Goal: Information Seeking & Learning: Learn about a topic

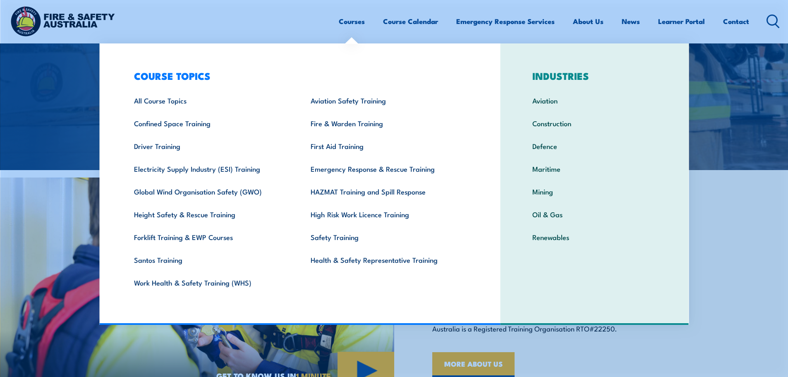
click at [723, 253] on div "GET TO KNOW US PROVEN IMPACT IN CORPORATE TRAINING AND HIGH-RISK OPERATIONS We …" at bounding box center [591, 284] width 394 height 228
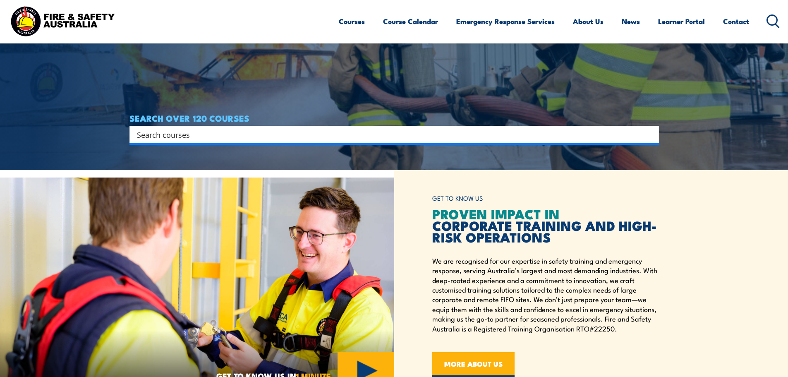
click at [556, 135] on input "Search input" at bounding box center [389, 134] width 504 height 12
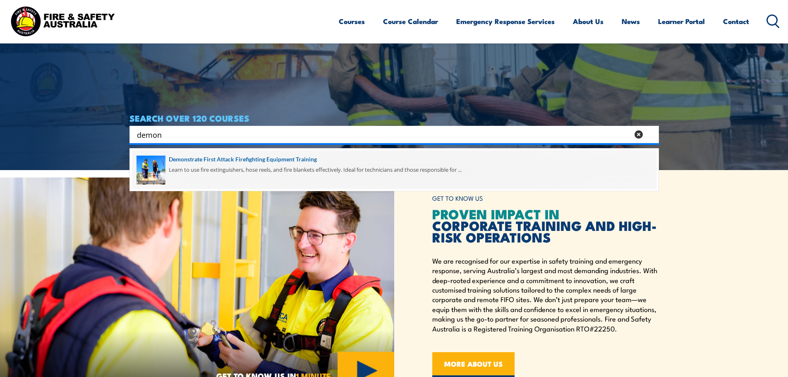
type input "demon"
click at [348, 159] on span at bounding box center [394, 169] width 525 height 39
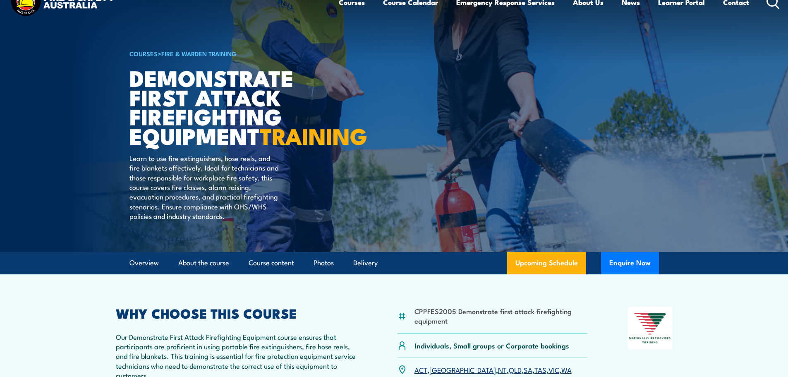
scroll to position [41, 0]
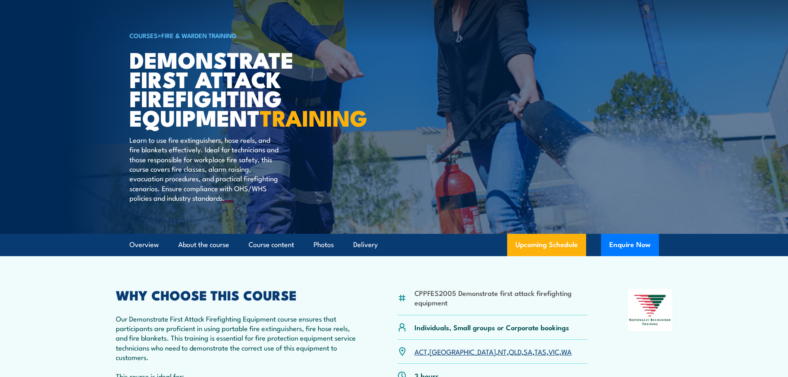
click at [523, 234] on article "COURSES > Fire & Warden Training Demonstrate First Attack Firefighting Equipmen…" at bounding box center [395, 96] width 530 height 275
click at [523, 256] on link "Upcoming Schedule" at bounding box center [546, 245] width 79 height 22
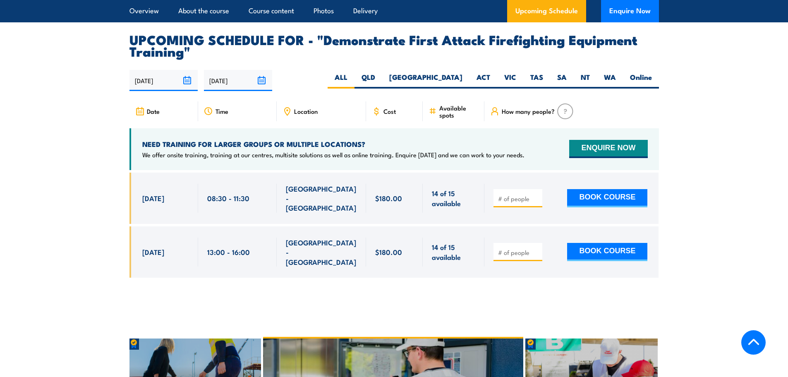
scroll to position [1500, 0]
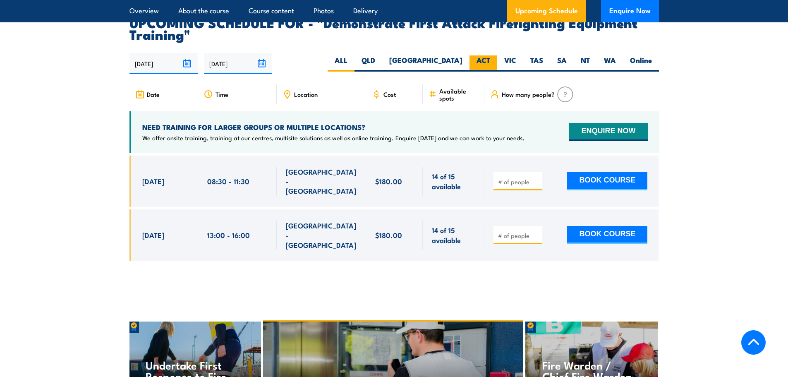
click at [478, 55] on label "ACT" at bounding box center [484, 63] width 28 height 16
click at [490, 55] on input "ACT" at bounding box center [492, 57] width 5 height 5
radio input "true"
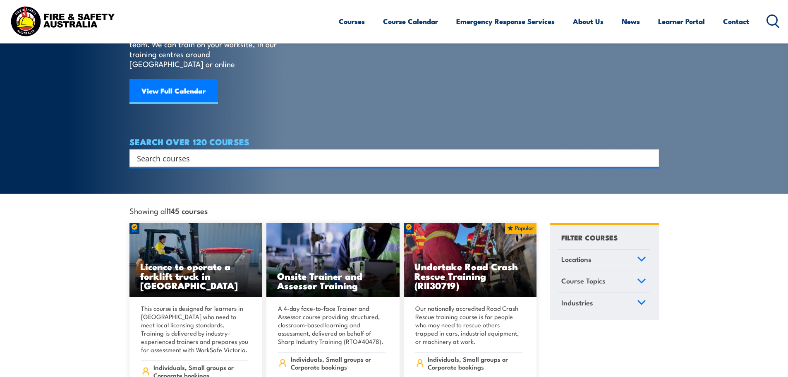
scroll to position [83, 0]
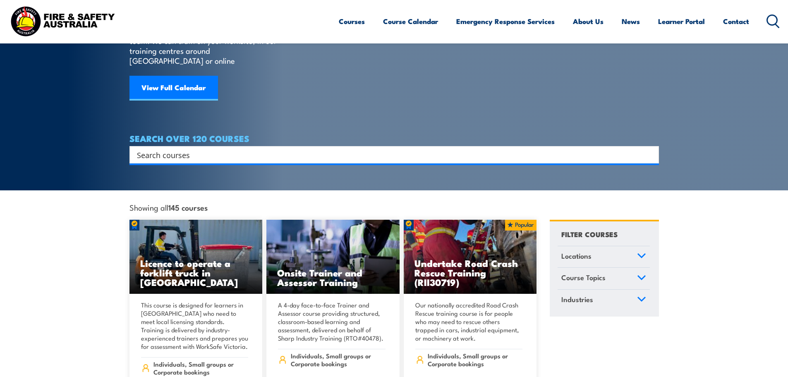
click at [283, 155] on div "Search Filter by Locations Australian Capital Territory New South Wales Norther…" at bounding box center [395, 154] width 530 height 17
click at [283, 149] on input "Search input" at bounding box center [389, 155] width 504 height 12
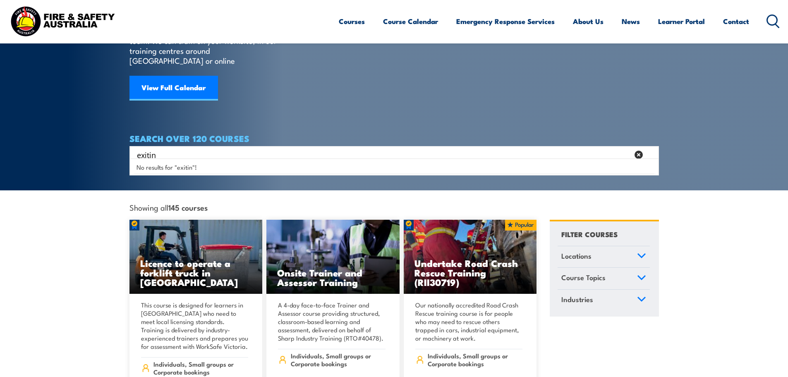
drag, startPoint x: 170, startPoint y: 148, endPoint x: 52, endPoint y: 130, distance: 118.9
click at [53, 130] on section "COURSES Find a course thats right for you and your team. We can train on your w…" at bounding box center [394, 53] width 788 height 273
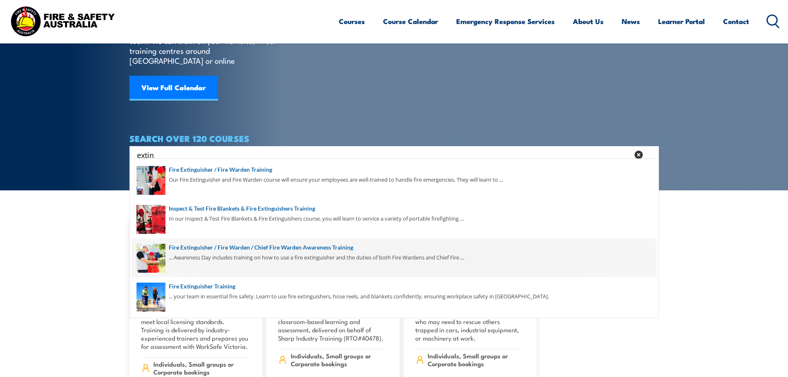
type input "extin"
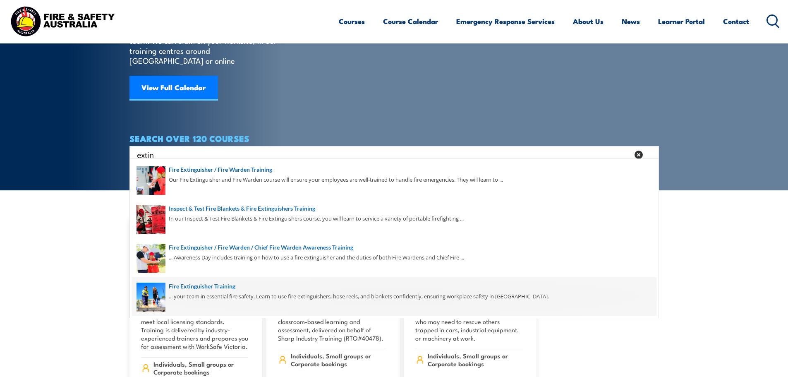
click at [209, 287] on span at bounding box center [394, 296] width 525 height 39
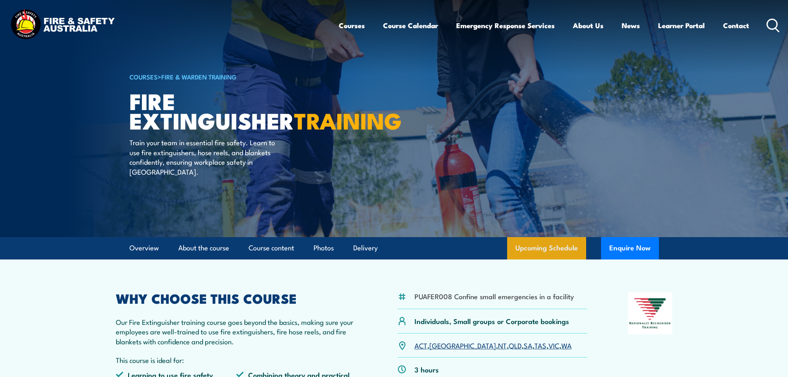
click at [558, 237] on link "Upcoming Schedule" at bounding box center [546, 248] width 79 height 22
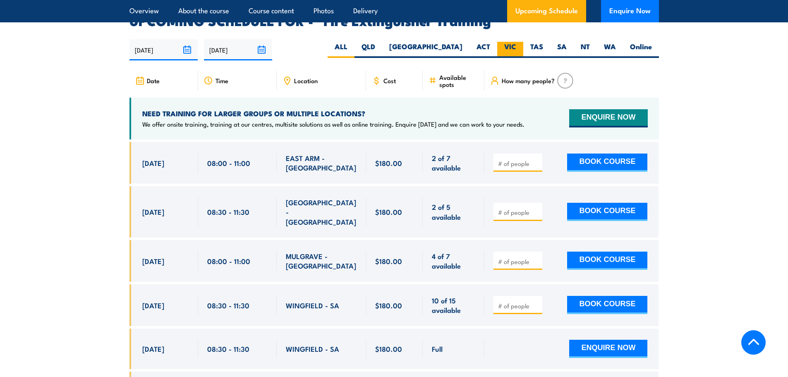
scroll to position [1389, 0]
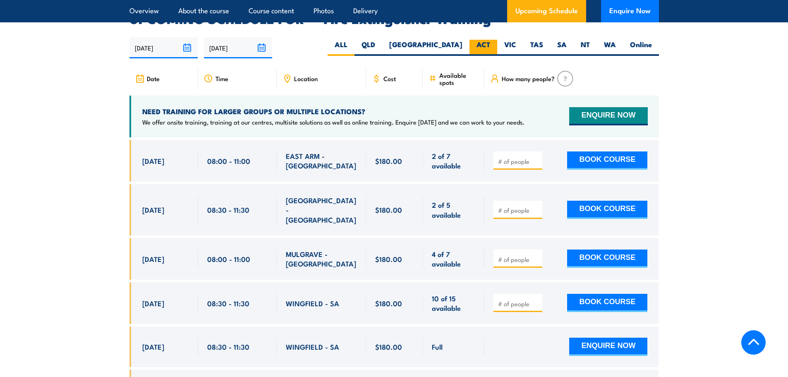
click at [487, 40] on label "ACT" at bounding box center [484, 48] width 28 height 16
click at [490, 40] on input "ACT" at bounding box center [492, 42] width 5 height 5
radio input "true"
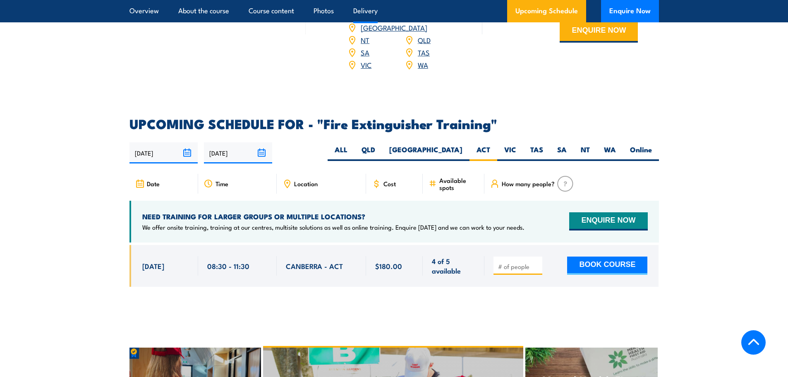
scroll to position [1407, 0]
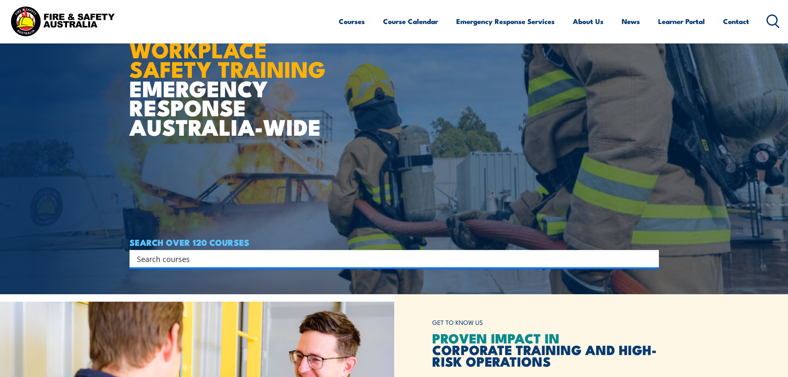
drag, startPoint x: 268, startPoint y: 277, endPoint x: 268, endPoint y: 259, distance: 18.6
click at [268, 276] on article "WORKPLACE SAFETY TRAINING EMERGENCY RESPONSE AUSTRALIA-WIDE SEARCH OVER 120 COU…" at bounding box center [395, 105] width 530 height 377
click at [268, 258] on input "Search input" at bounding box center [389, 258] width 504 height 12
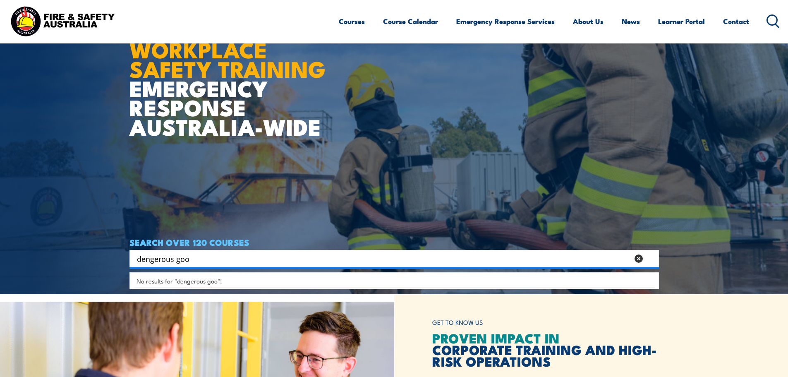
click at [142, 259] on input "dengerous goo" at bounding box center [383, 258] width 492 height 12
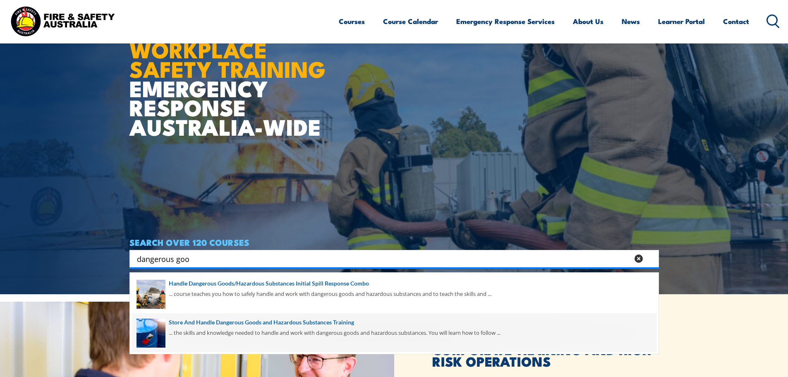
type input "dangerous goo"
click at [308, 324] on span at bounding box center [394, 332] width 525 height 39
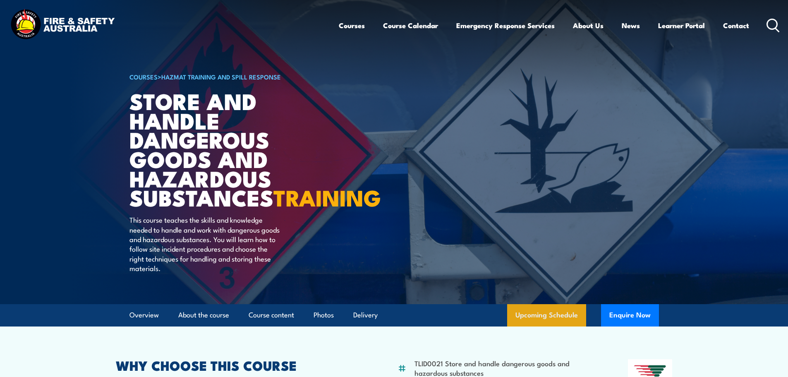
click at [560, 326] on link "Upcoming Schedule" at bounding box center [546, 315] width 79 height 22
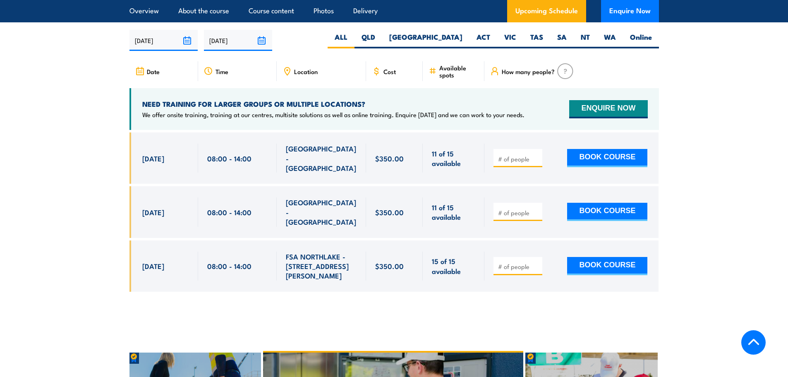
scroll to position [1303, 0]
